Goal: Information Seeking & Learning: Learn about a topic

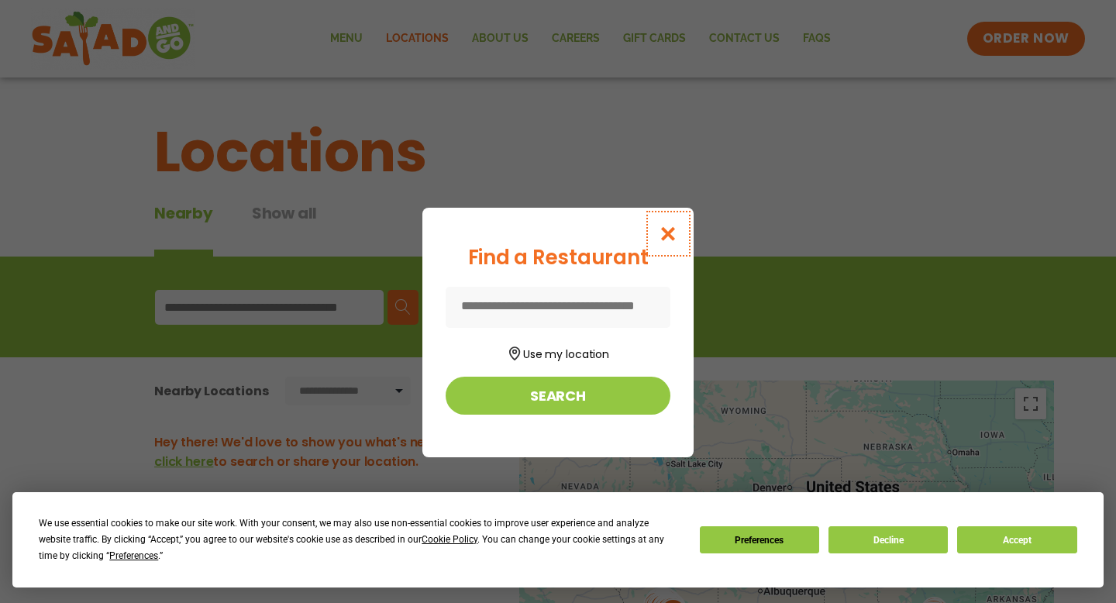
click at [675, 226] on icon "Close modal" at bounding box center [668, 233] width 19 height 16
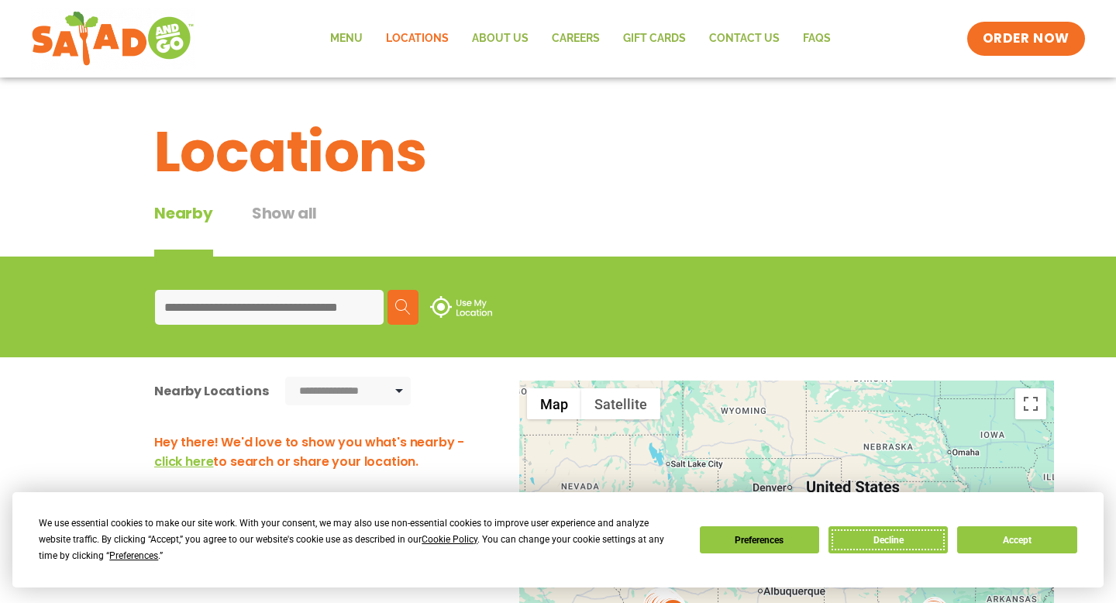
click at [880, 536] on button "Decline" at bounding box center [887, 539] width 119 height 27
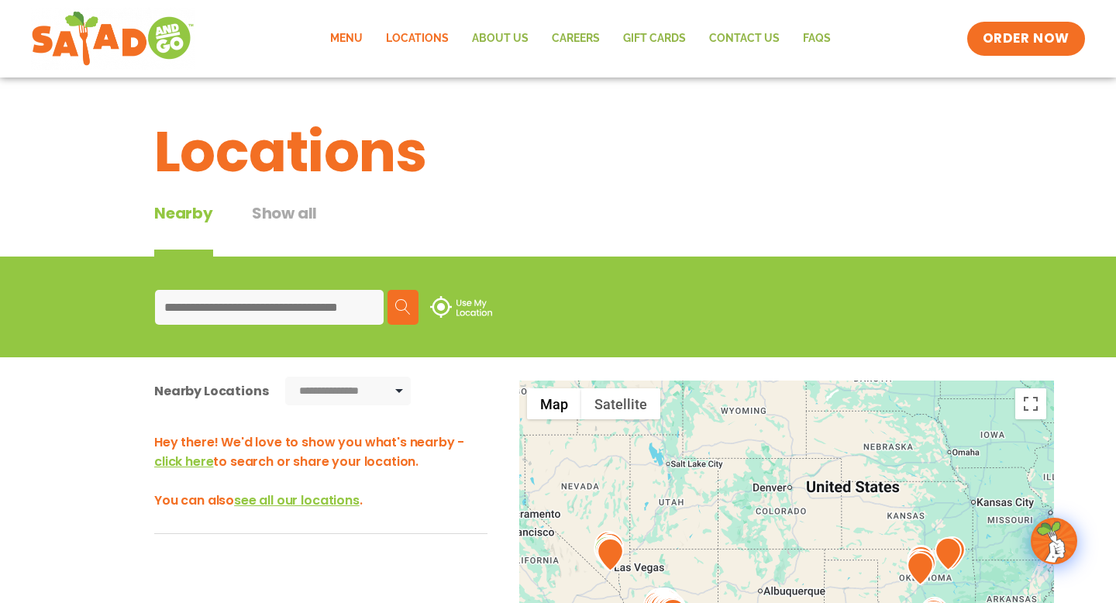
click at [356, 38] on link "Menu" at bounding box center [346, 39] width 56 height 36
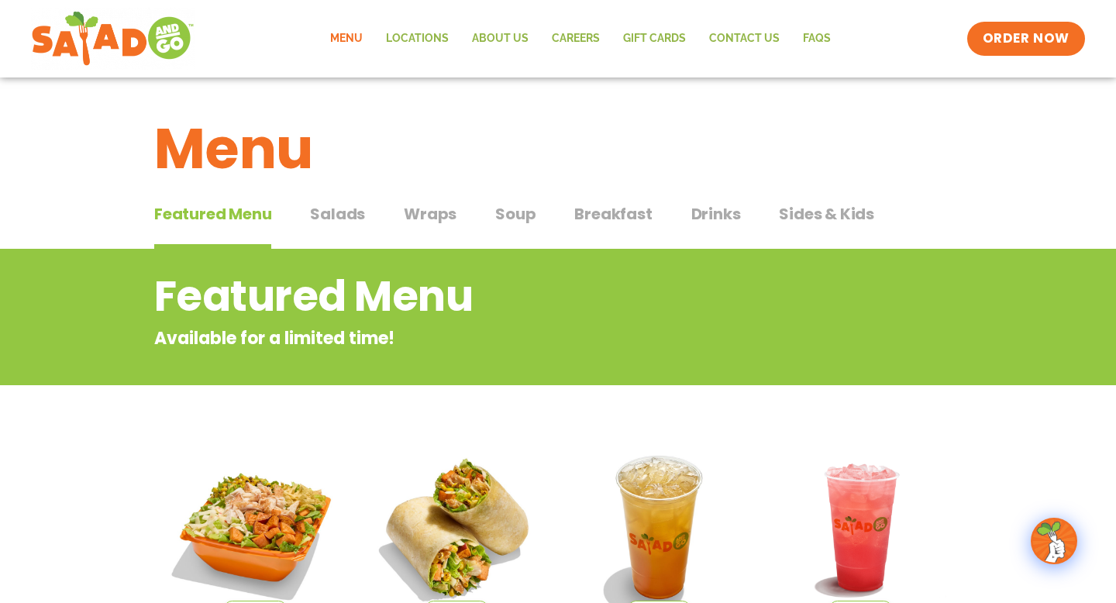
click at [351, 219] on span "Salads" at bounding box center [337, 213] width 55 height 23
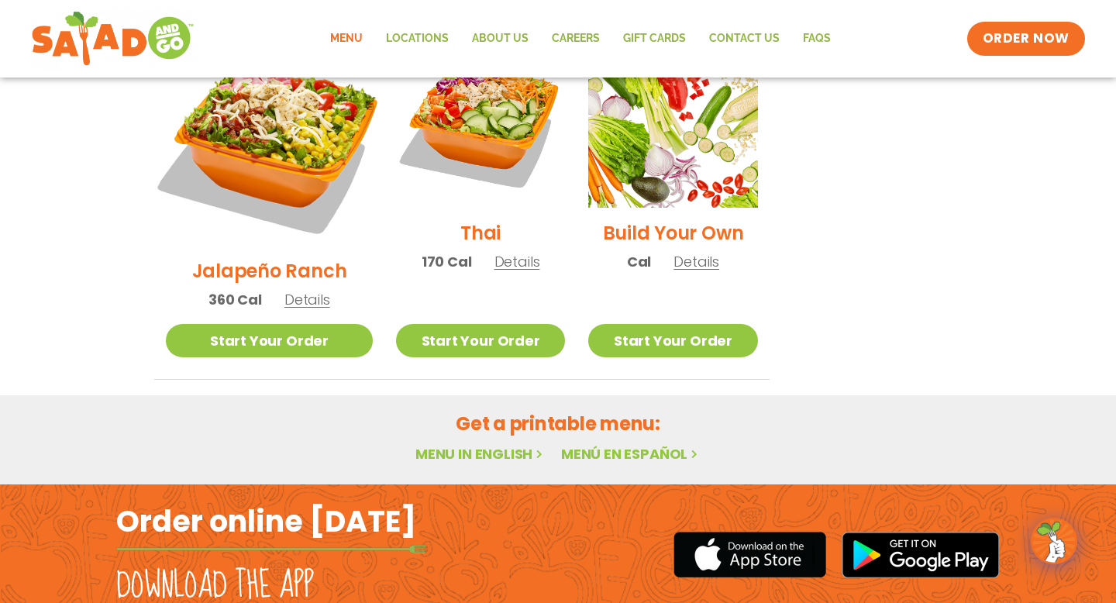
scroll to position [1233, 0]
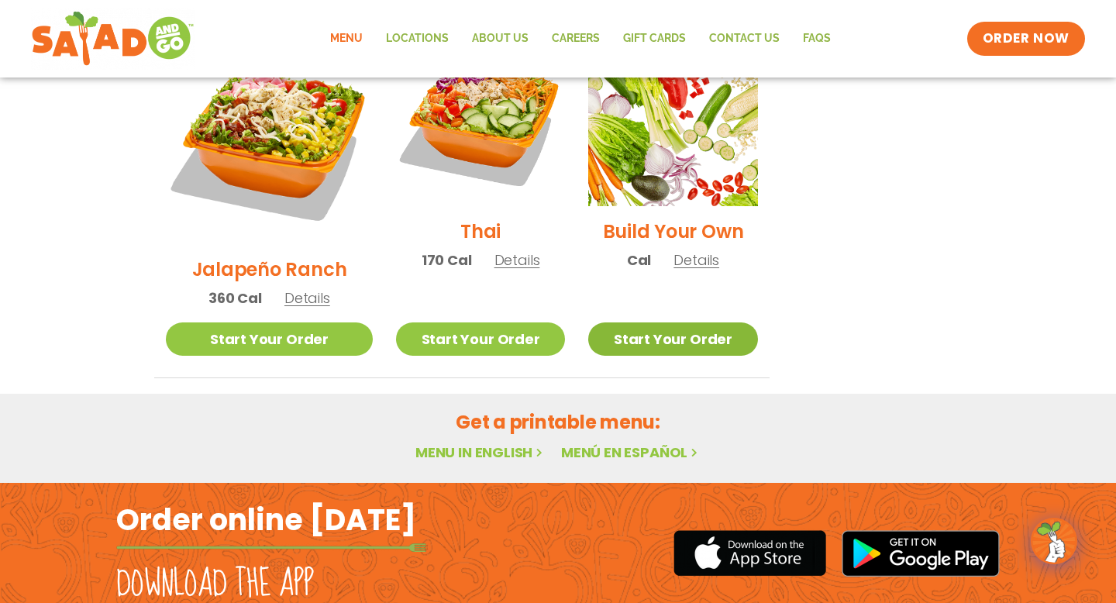
click at [689, 322] on link "Start Your Order" at bounding box center [672, 338] width 169 height 33
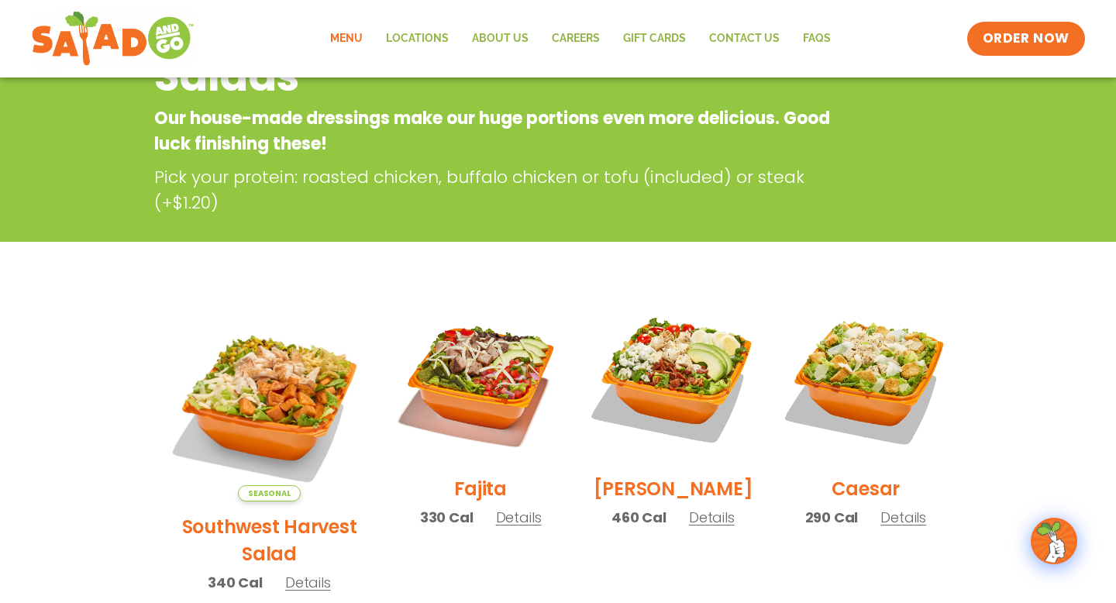
scroll to position [0, 0]
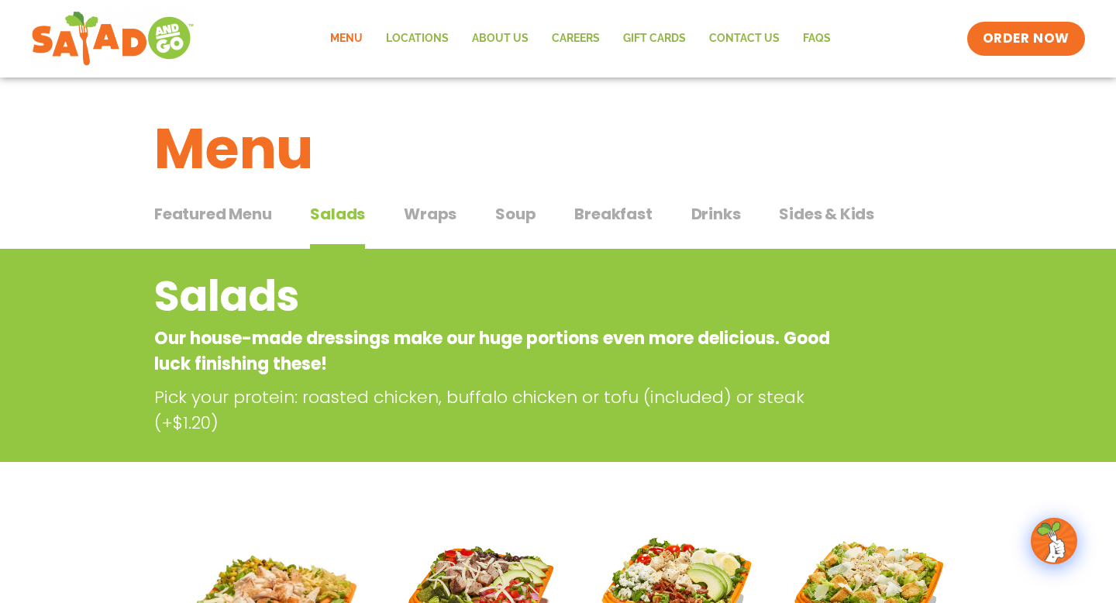
click at [425, 191] on div "Menu" at bounding box center [558, 136] width 1116 height 119
click at [425, 205] on span "Wraps" at bounding box center [430, 213] width 53 height 23
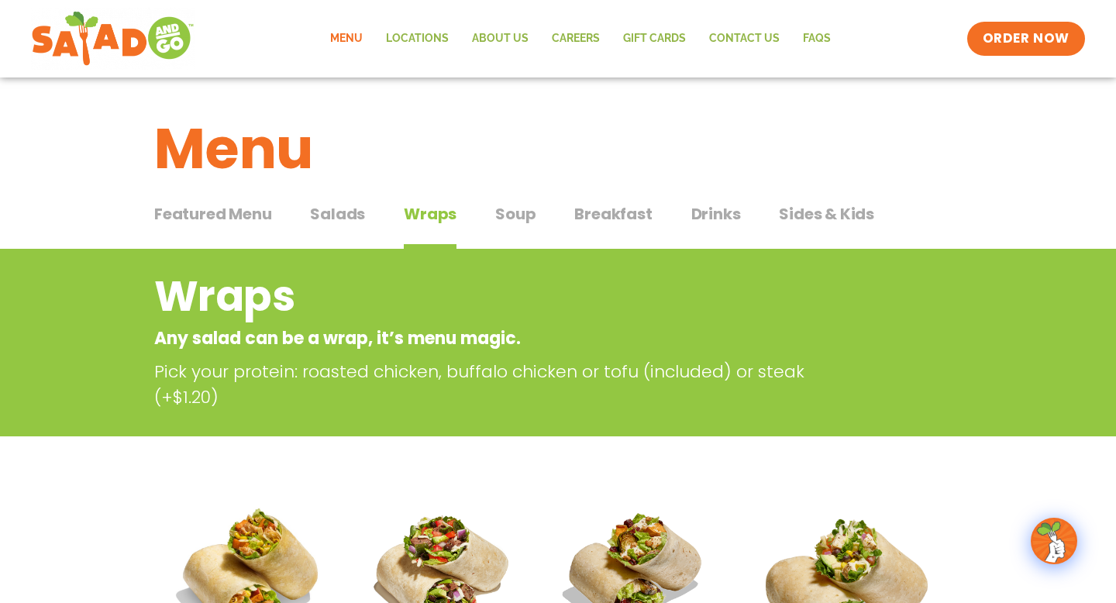
click at [532, 203] on span "Soup" at bounding box center [515, 213] width 40 height 23
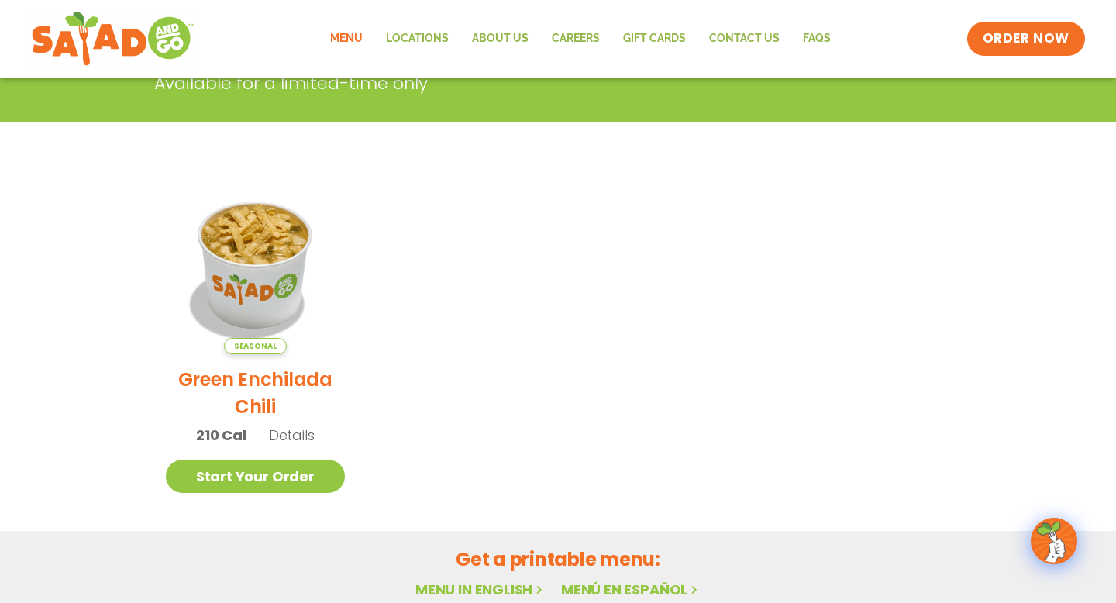
scroll to position [290, 0]
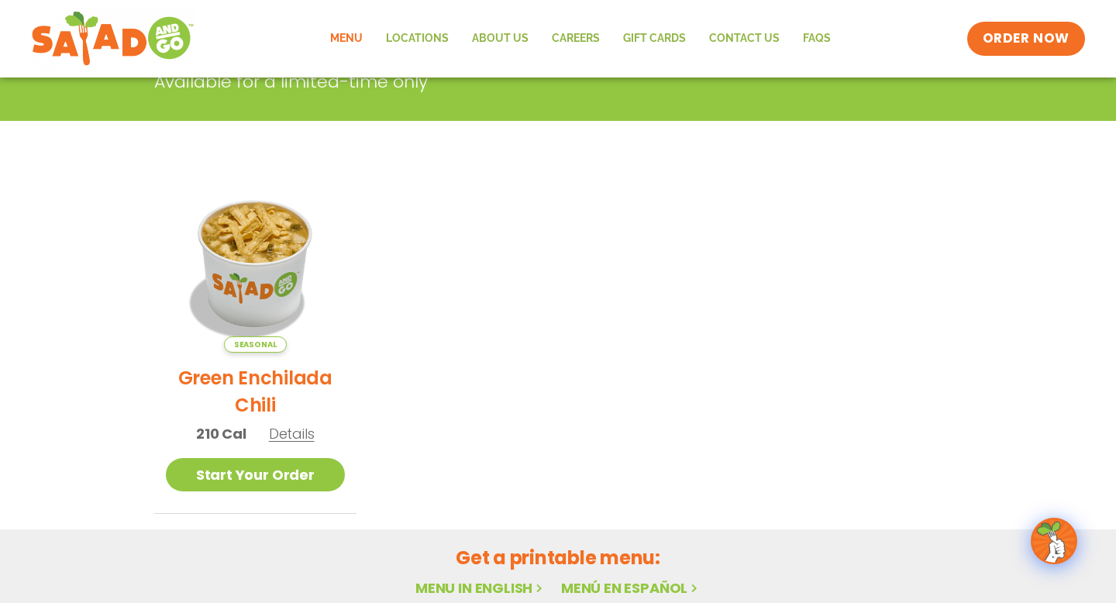
click at [293, 433] on span "Details" at bounding box center [292, 433] width 46 height 19
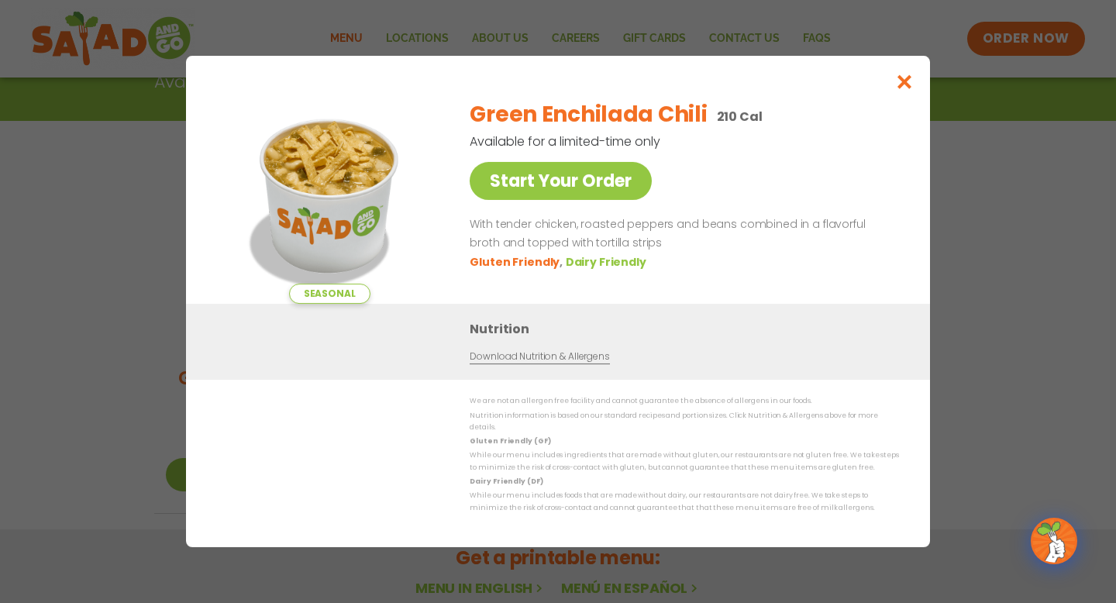
click at [1004, 327] on div "Seasonal Start Your Order Green Enchilada Chili 210 Cal Available for a limited…" at bounding box center [558, 301] width 1116 height 603
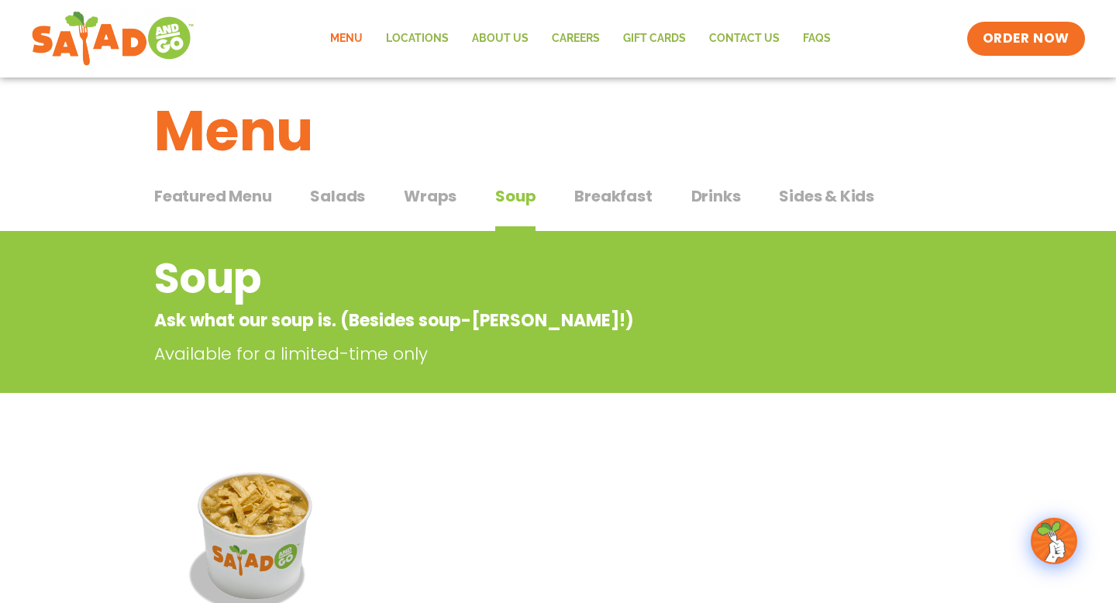
scroll to position [0, 0]
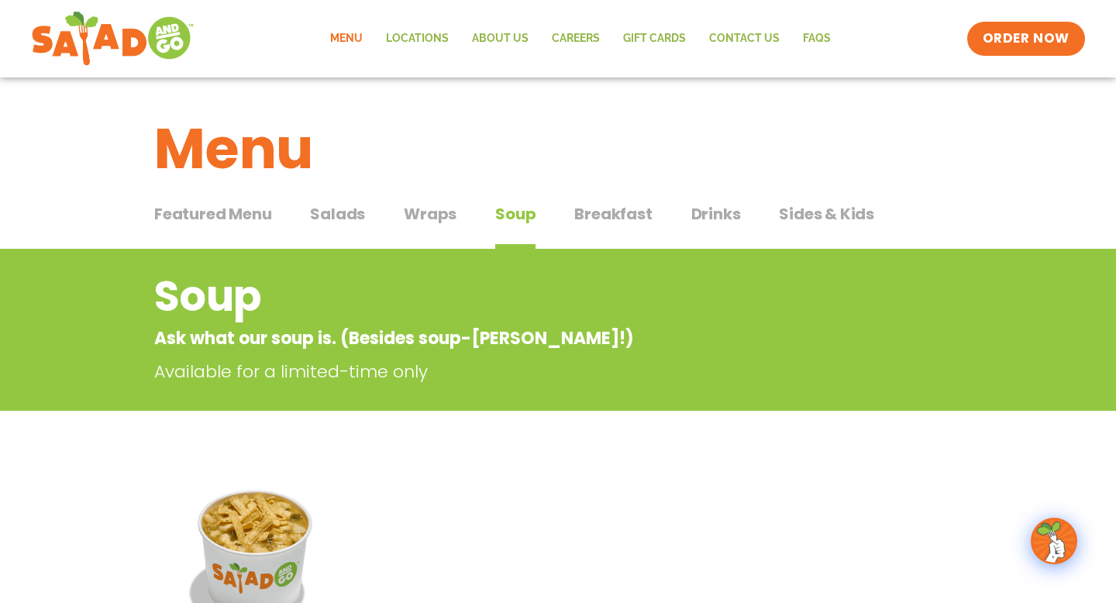
click at [608, 203] on span "Breakfast" at bounding box center [612, 213] width 77 height 23
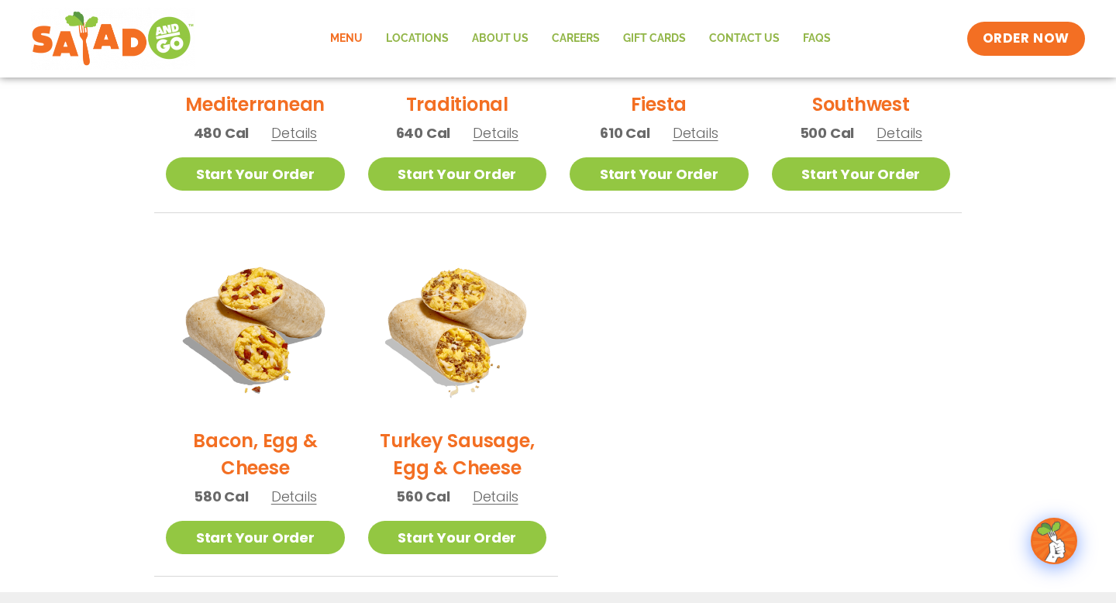
scroll to position [590, 0]
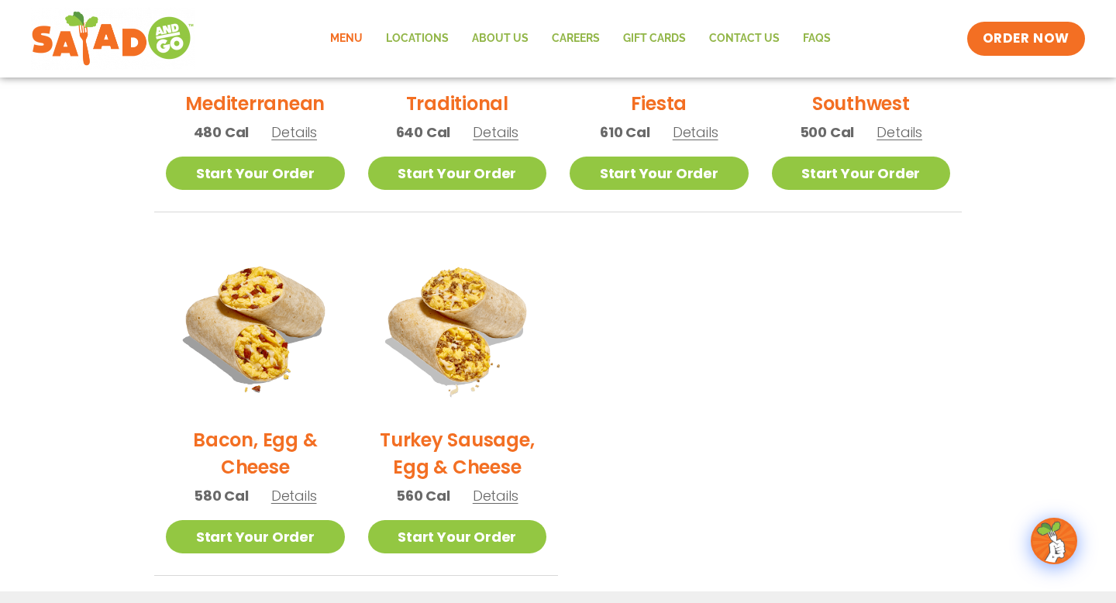
click at [690, 131] on span "Details" at bounding box center [696, 131] width 46 height 19
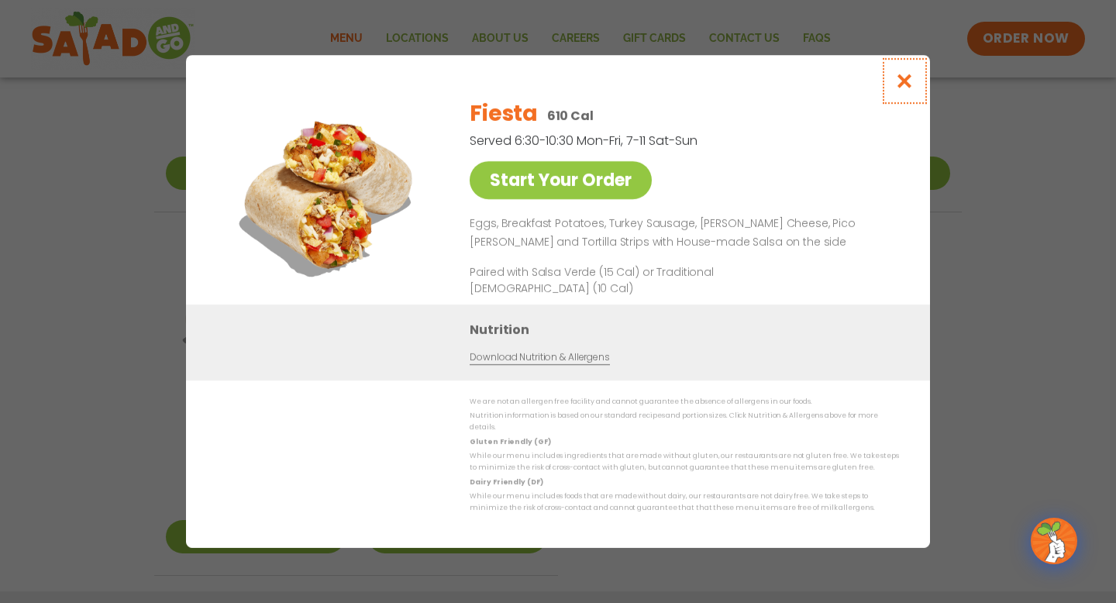
click at [911, 81] on icon "Close modal" at bounding box center [904, 81] width 19 height 16
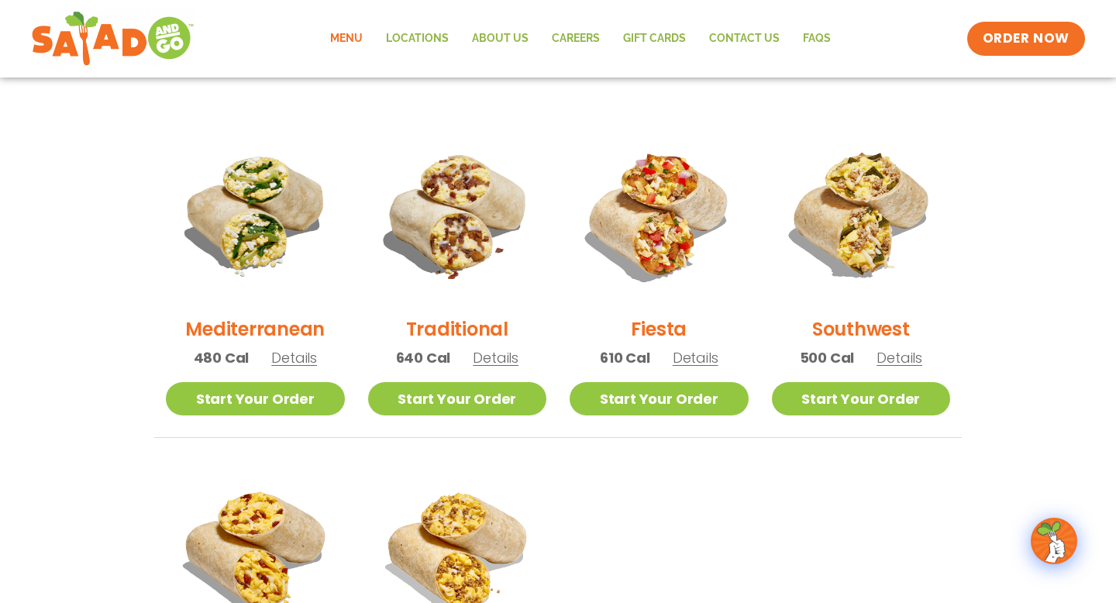
scroll to position [0, 0]
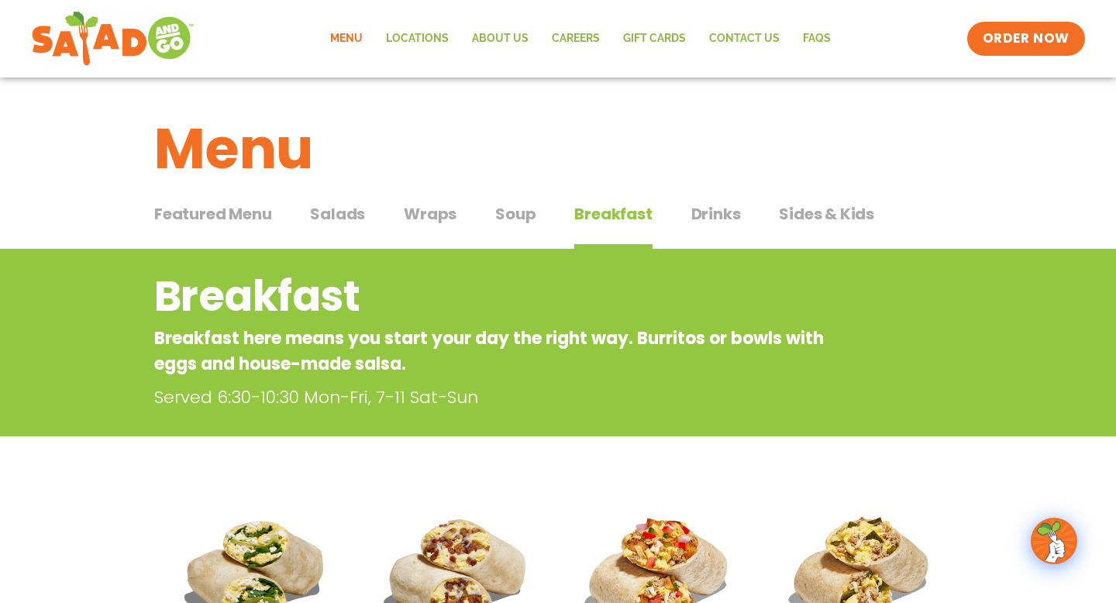
click at [715, 223] on span "Drinks" at bounding box center [716, 213] width 50 height 23
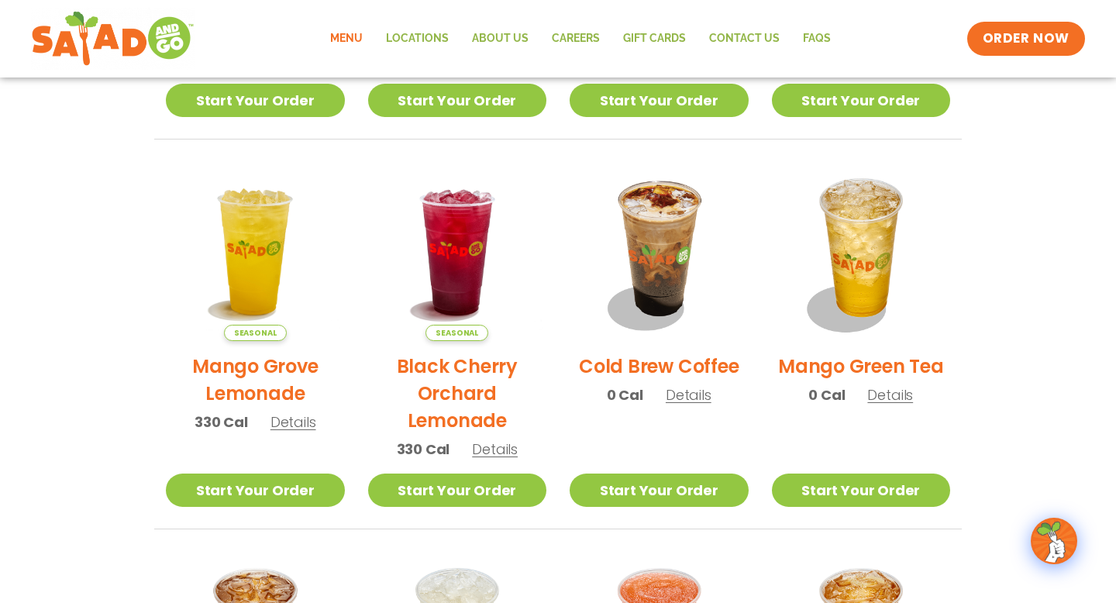
scroll to position [694, 0]
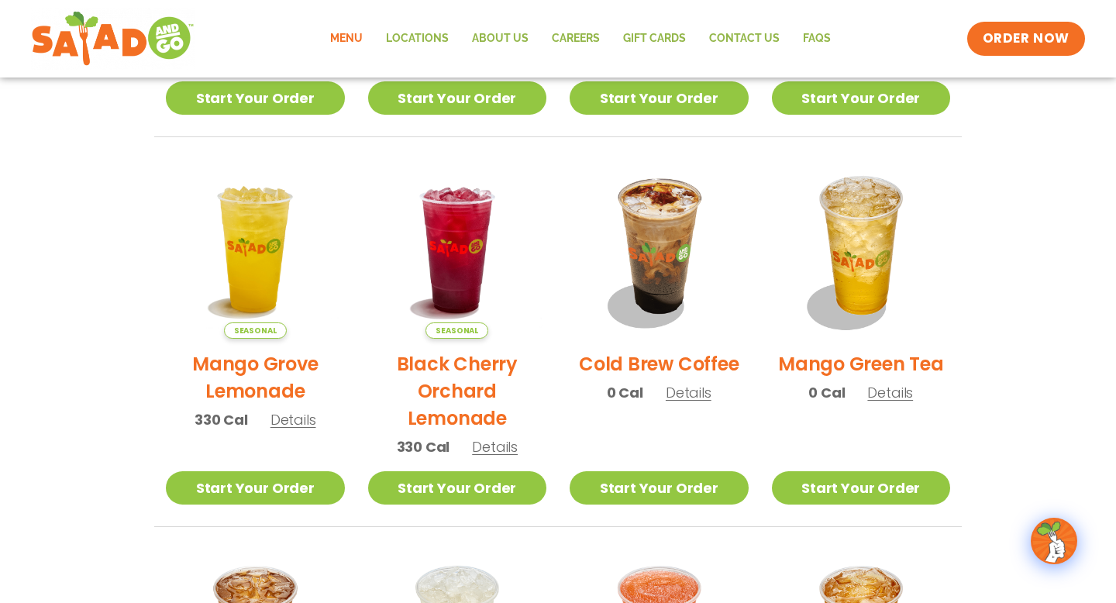
click at [680, 394] on span "Details" at bounding box center [689, 392] width 46 height 19
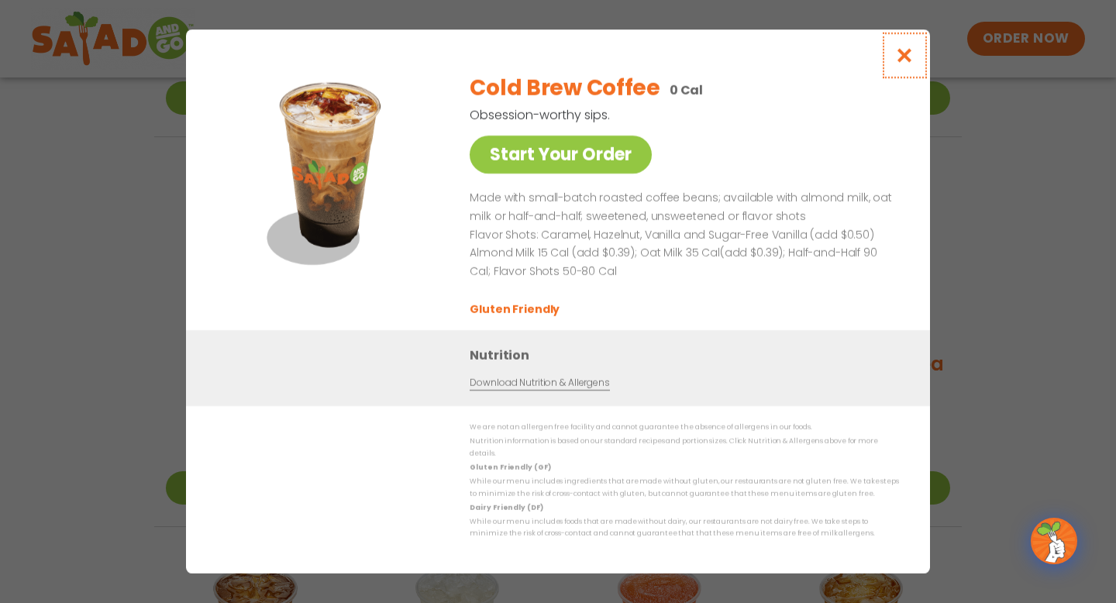
click at [902, 47] on button "Close modal" at bounding box center [905, 55] width 50 height 52
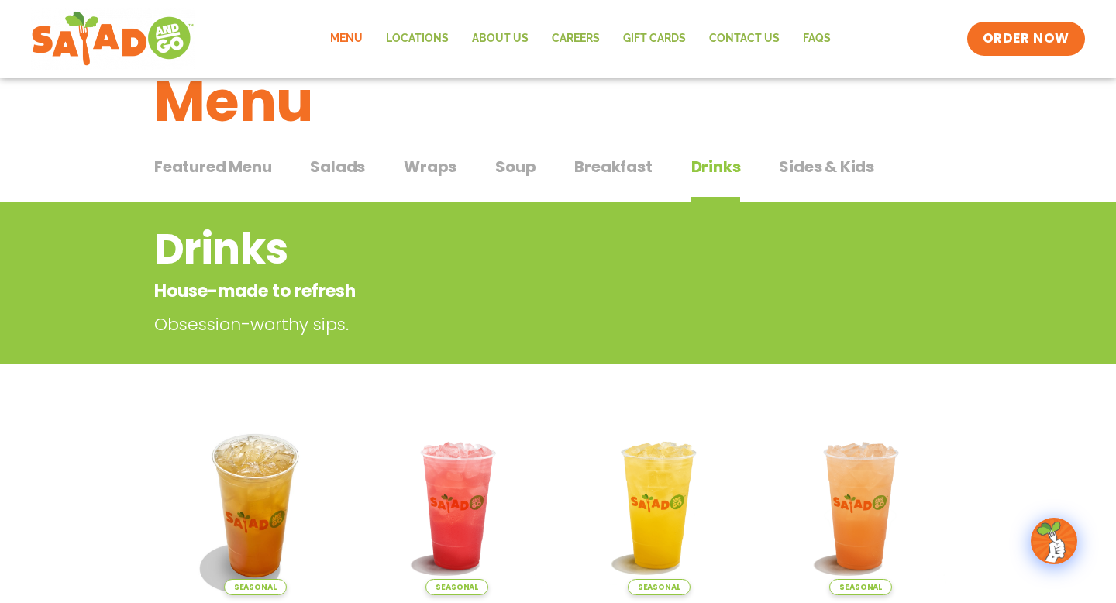
scroll to position [0, 0]
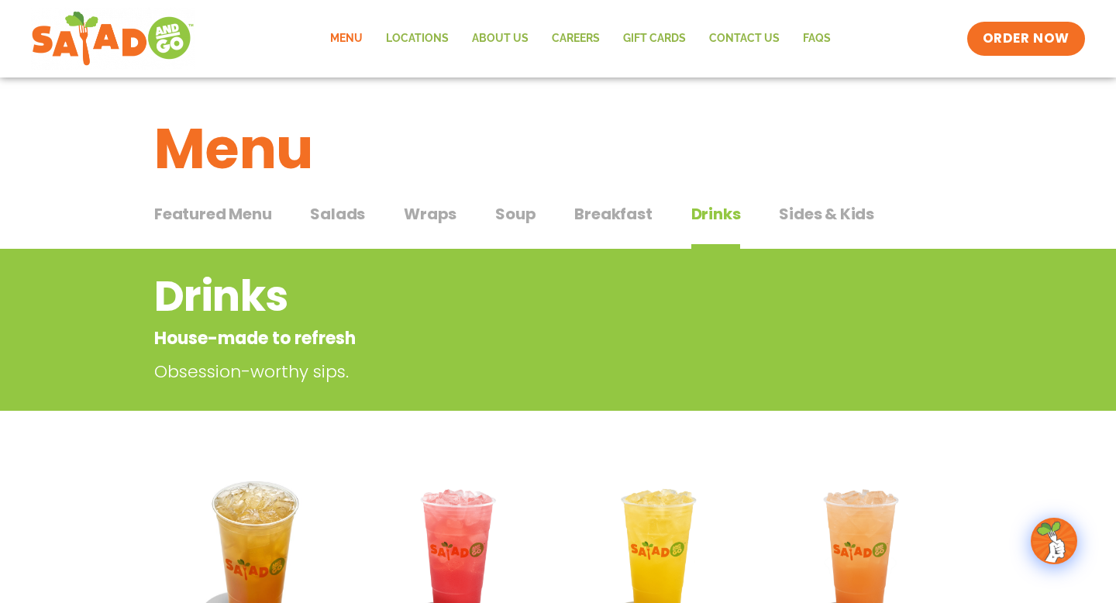
click at [813, 209] on span "Sides & Kids" at bounding box center [826, 213] width 95 height 23
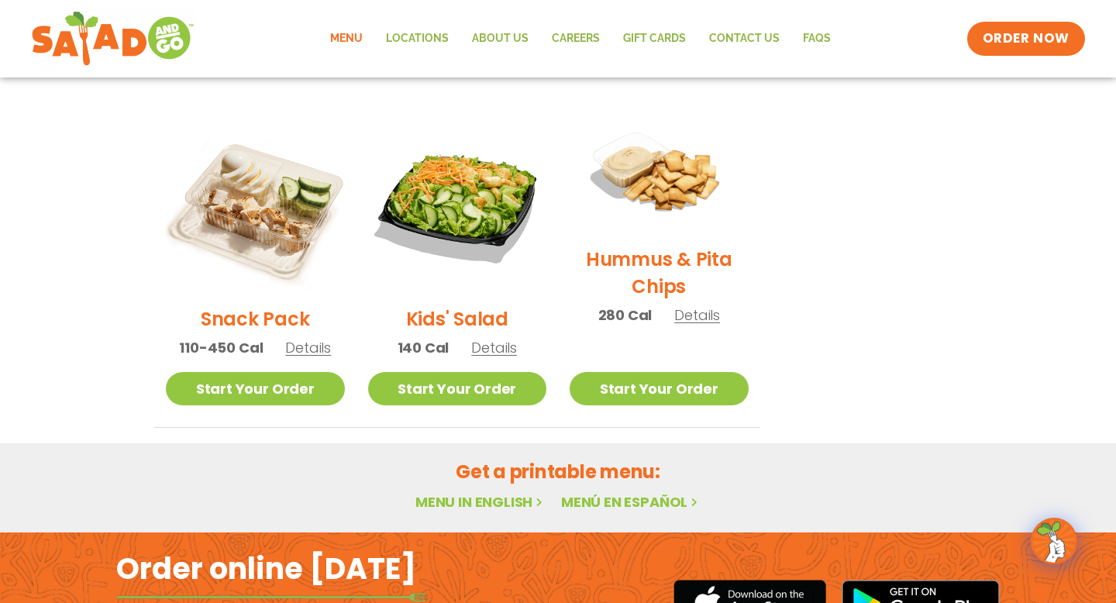
scroll to position [353, 0]
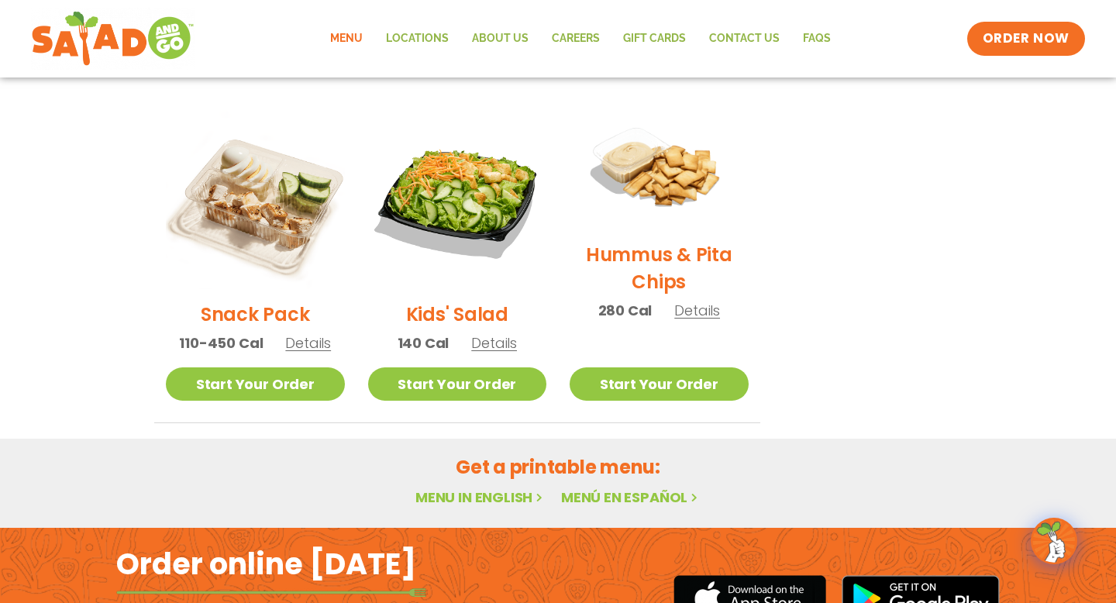
click at [678, 314] on span "Details" at bounding box center [697, 310] width 46 height 19
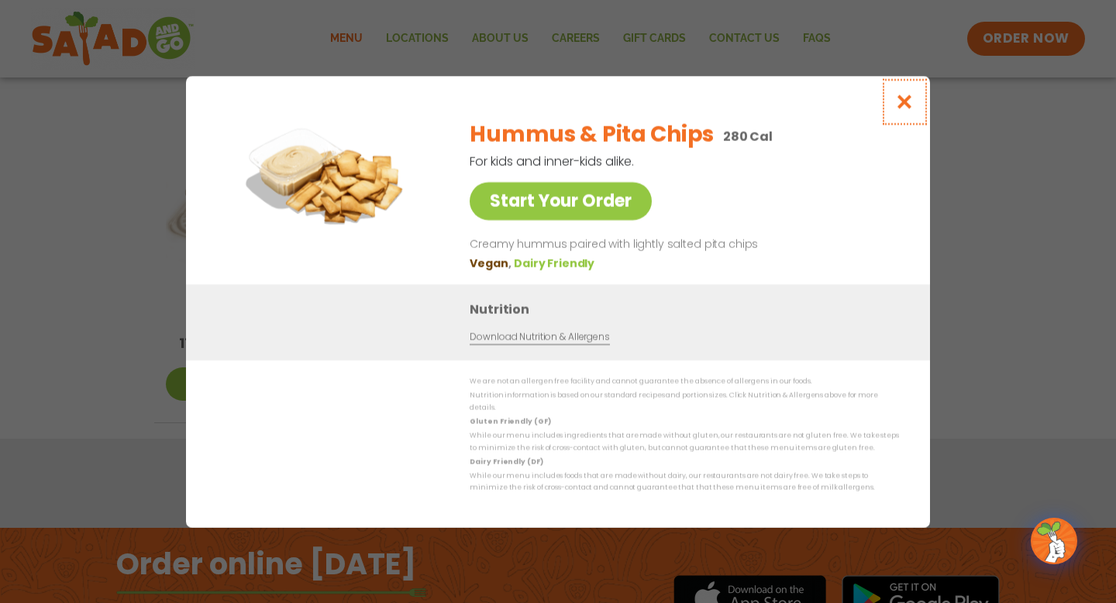
click at [893, 112] on button "Close modal" at bounding box center [905, 102] width 50 height 52
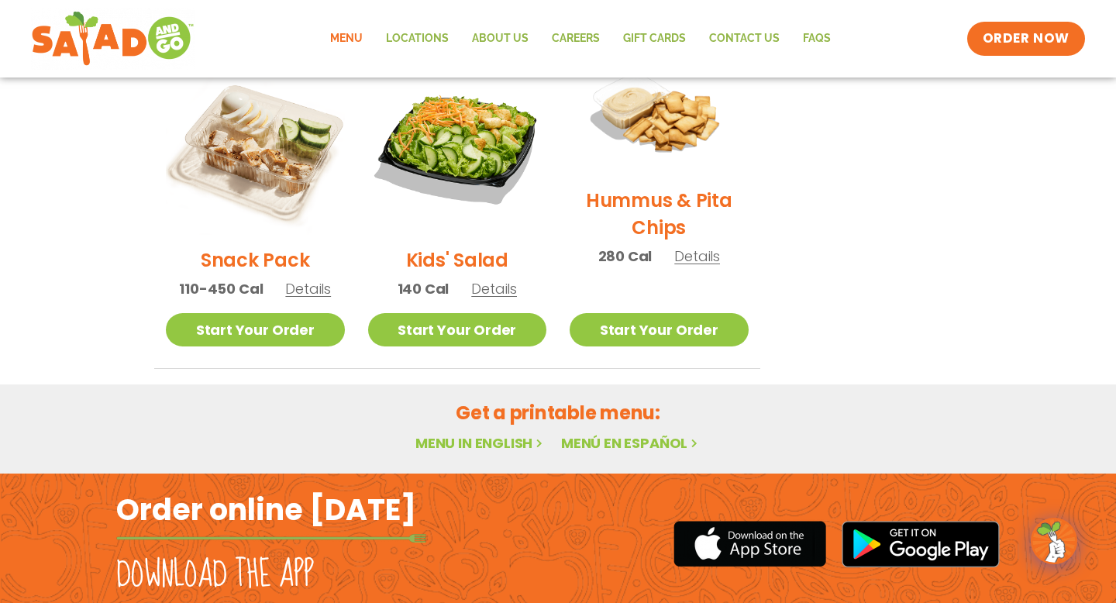
scroll to position [515, 0]
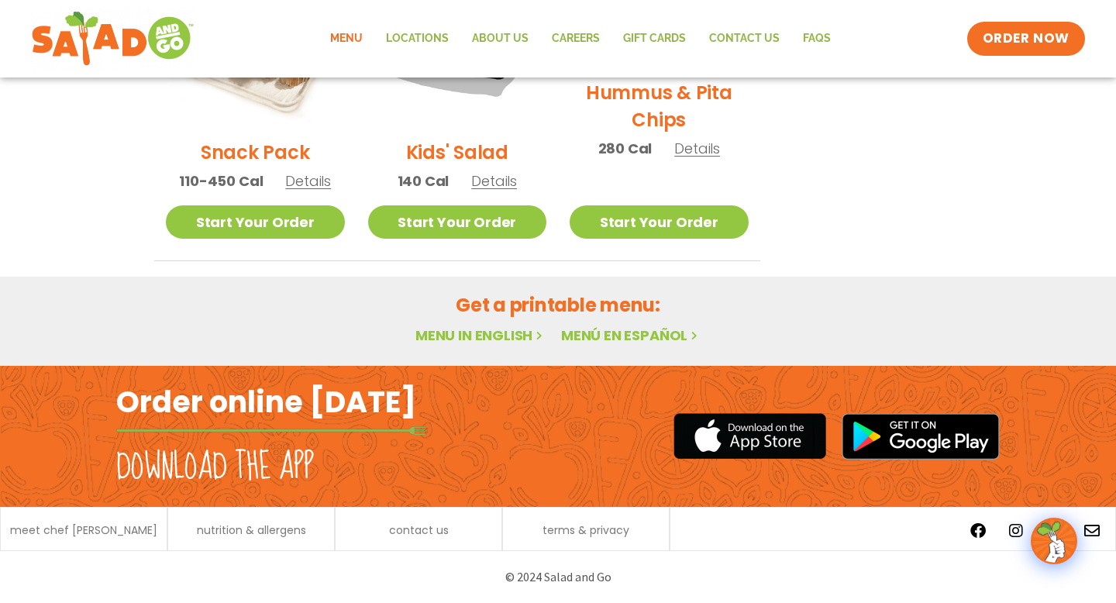
click at [494, 336] on link "Menu in English" at bounding box center [480, 334] width 130 height 19
